Goal: Find specific page/section: Find specific page/section

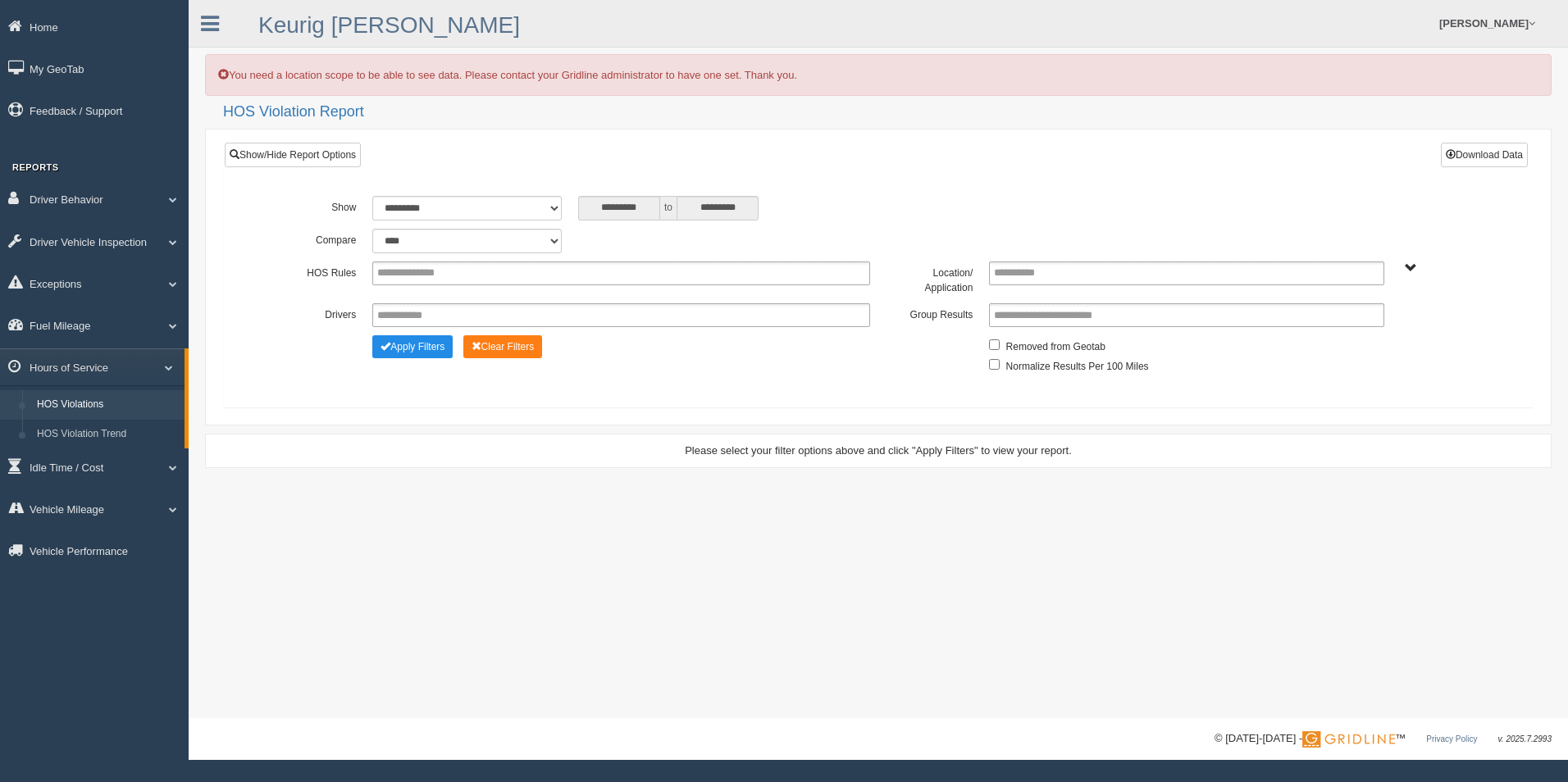
click at [1411, 268] on span at bounding box center [1412, 268] width 12 height 12
click at [1412, 262] on span at bounding box center [1412, 268] width 12 height 12
